Goal: Transaction & Acquisition: Subscribe to service/newsletter

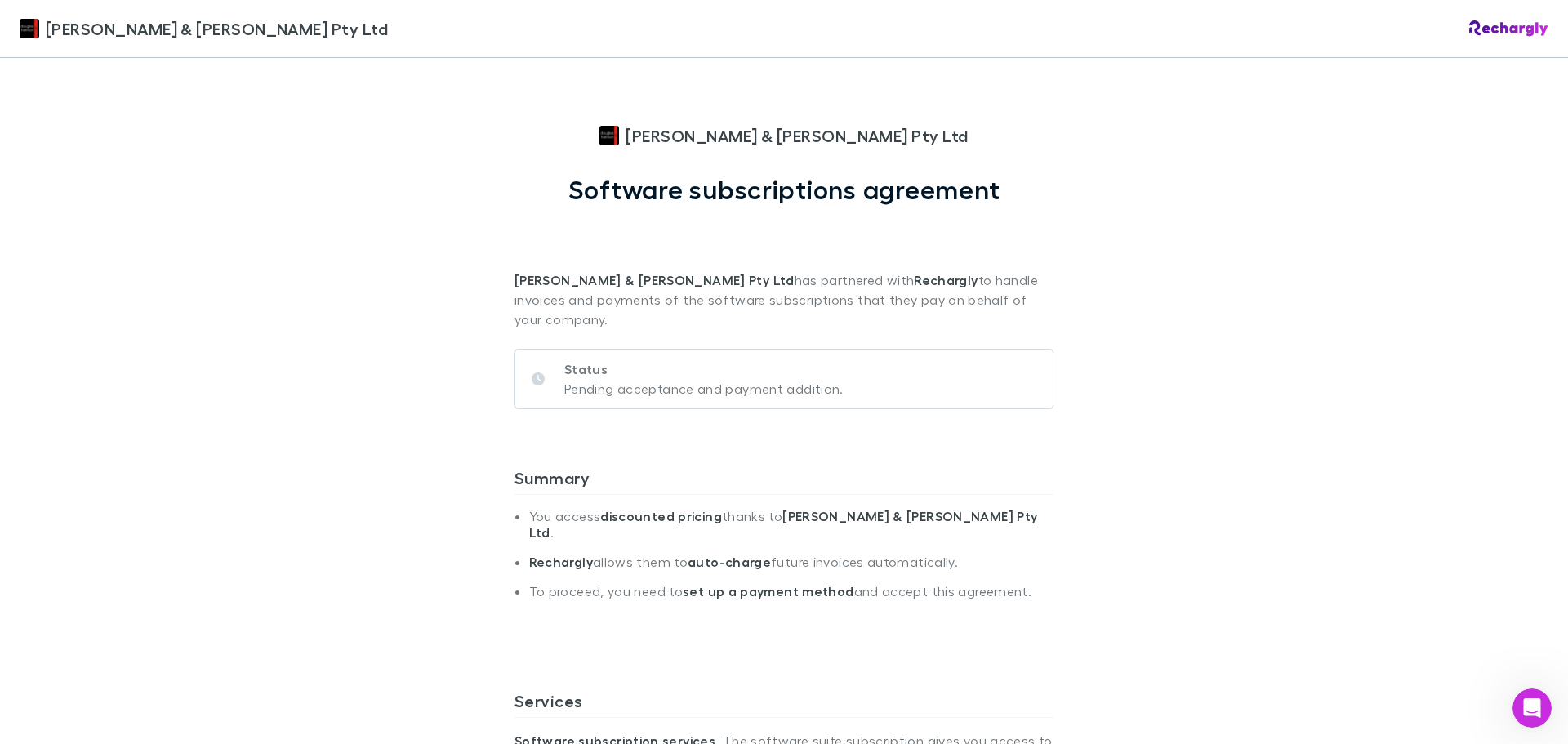
click at [585, 379] on p "Pending acceptance and payment addition." at bounding box center [704, 389] width 279 height 20
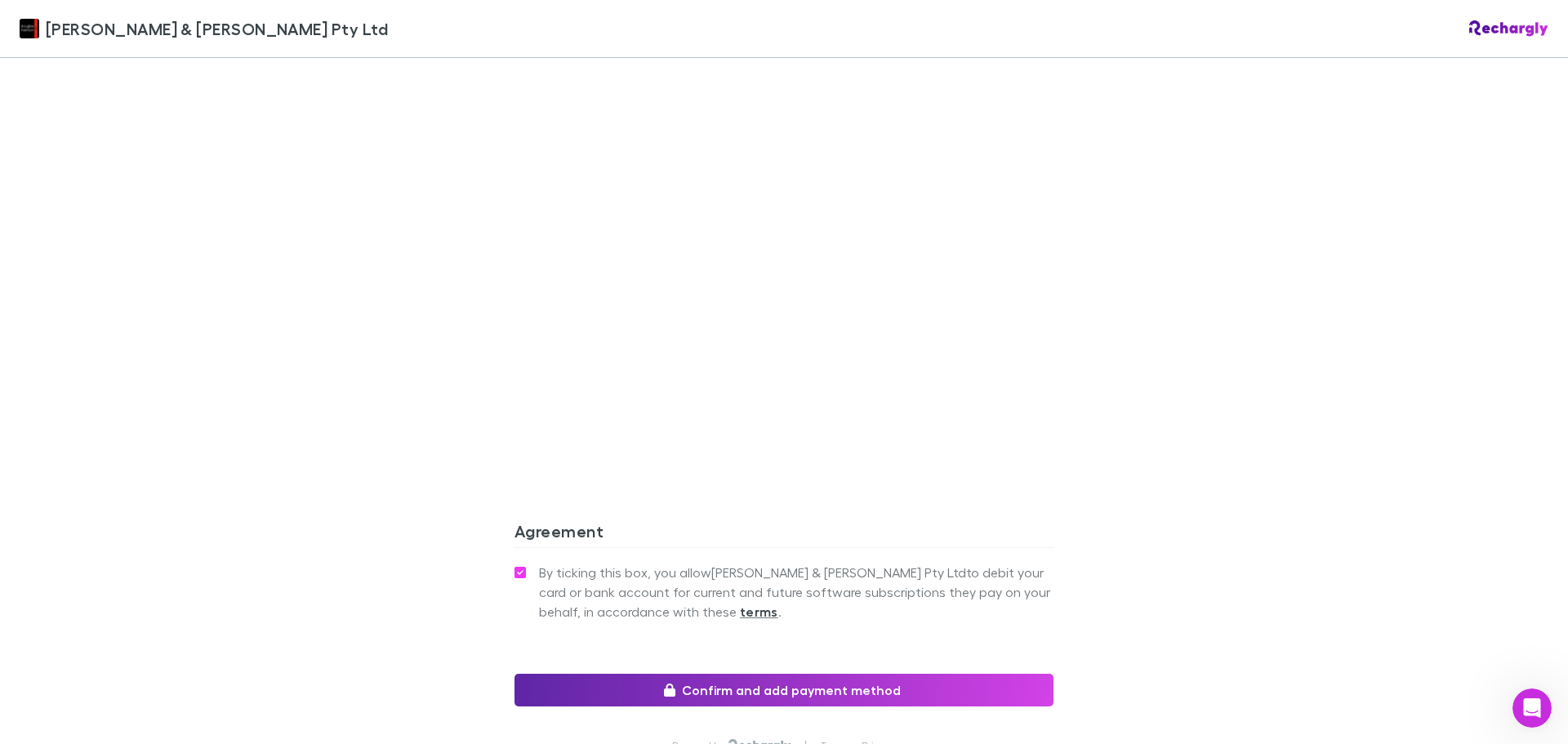
scroll to position [1334, 0]
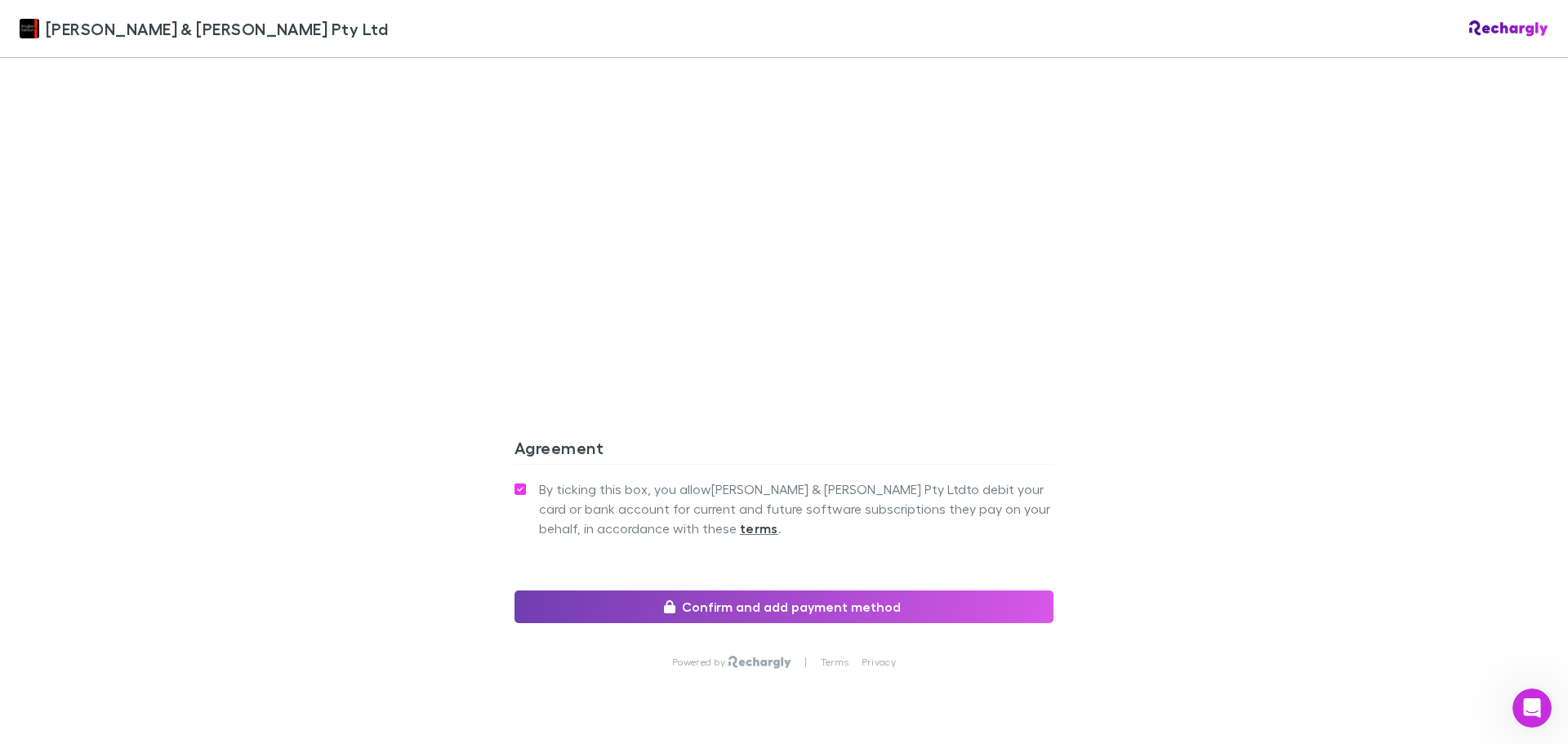
click at [818, 590] on button "Confirm and add payment method" at bounding box center [784, 606] width 539 height 32
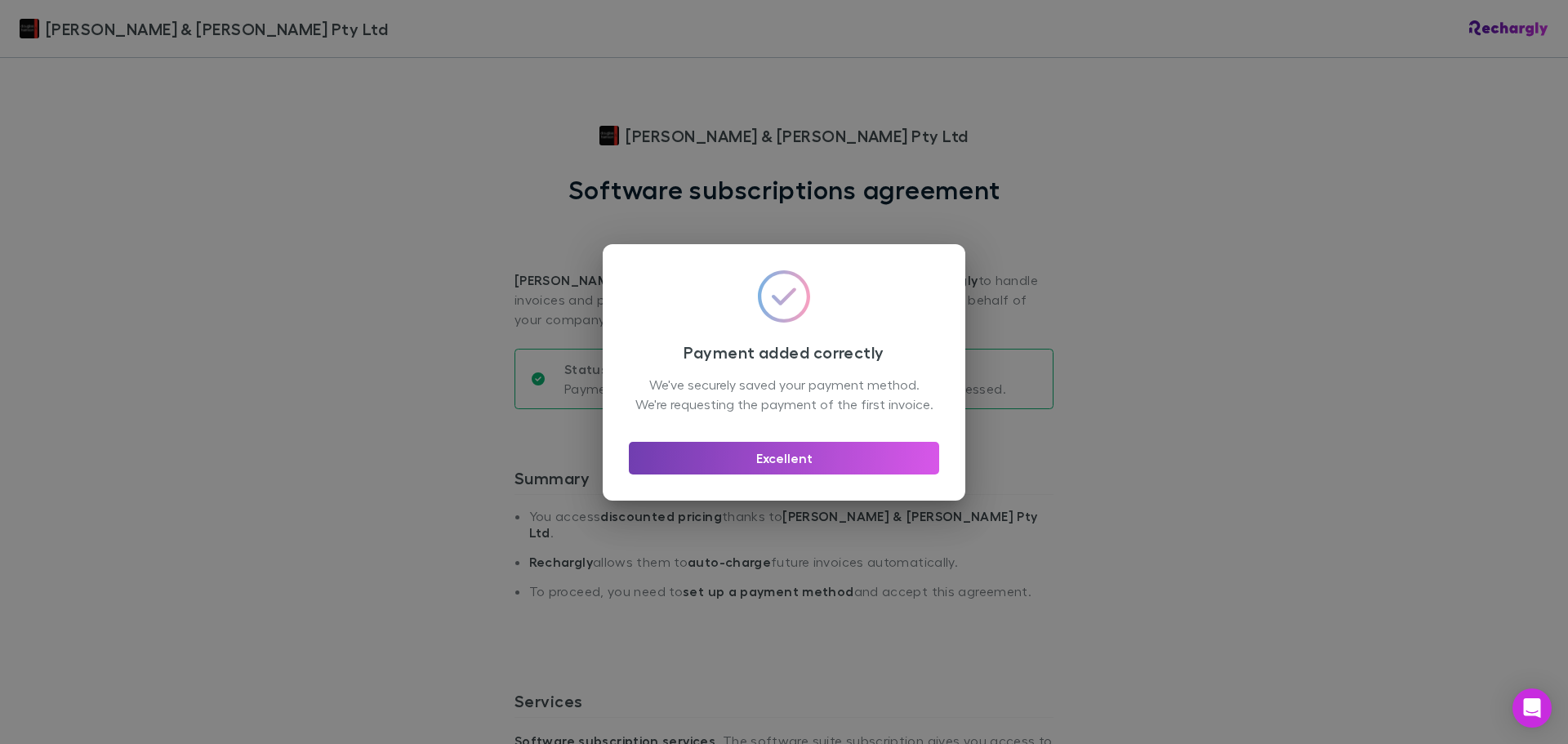
click at [763, 468] on button "Excellent" at bounding box center [784, 458] width 311 height 32
